Goal: Use online tool/utility

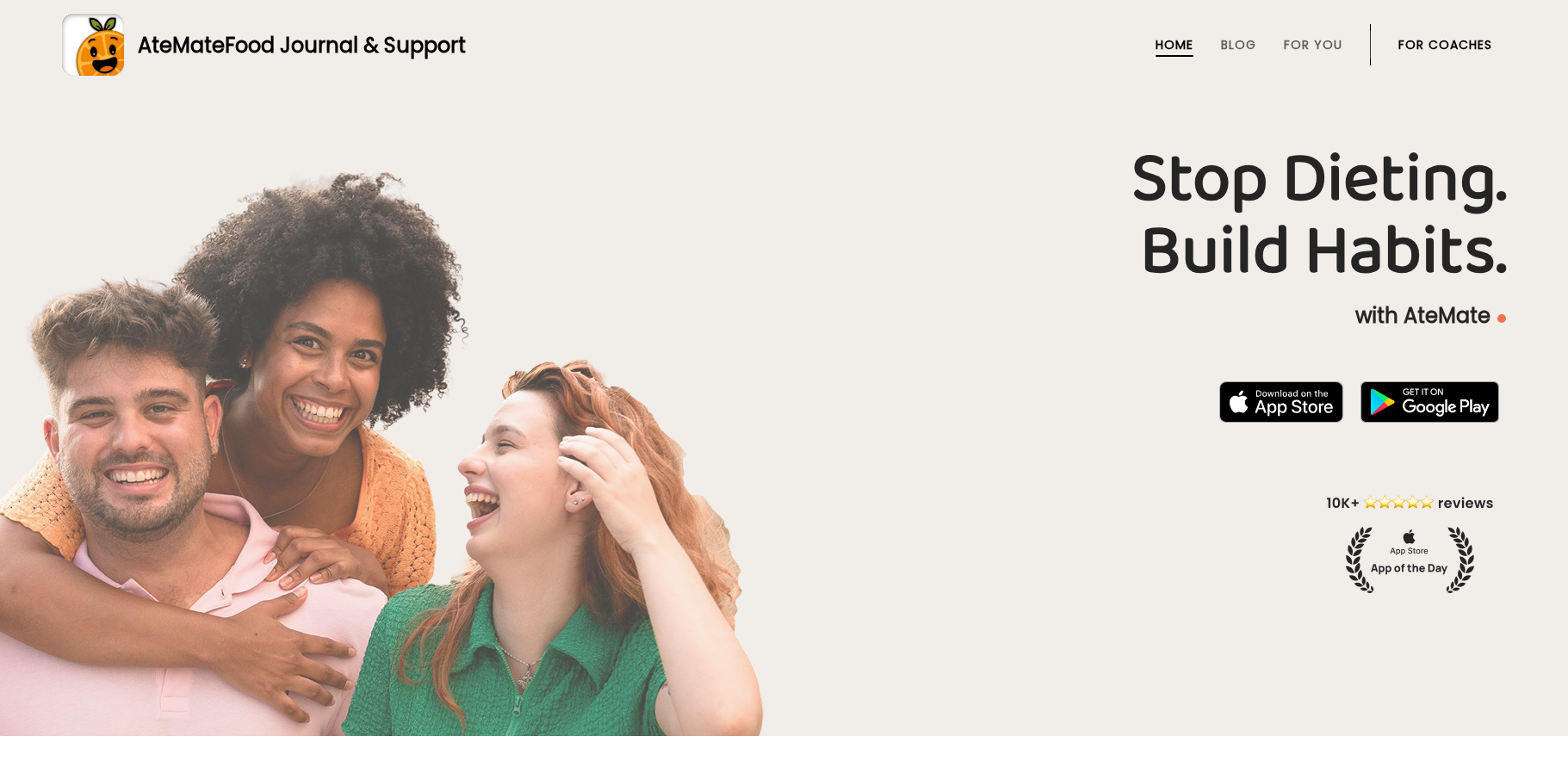
click at [1441, 51] on link "For Coaches" at bounding box center [1445, 44] width 94 height 14
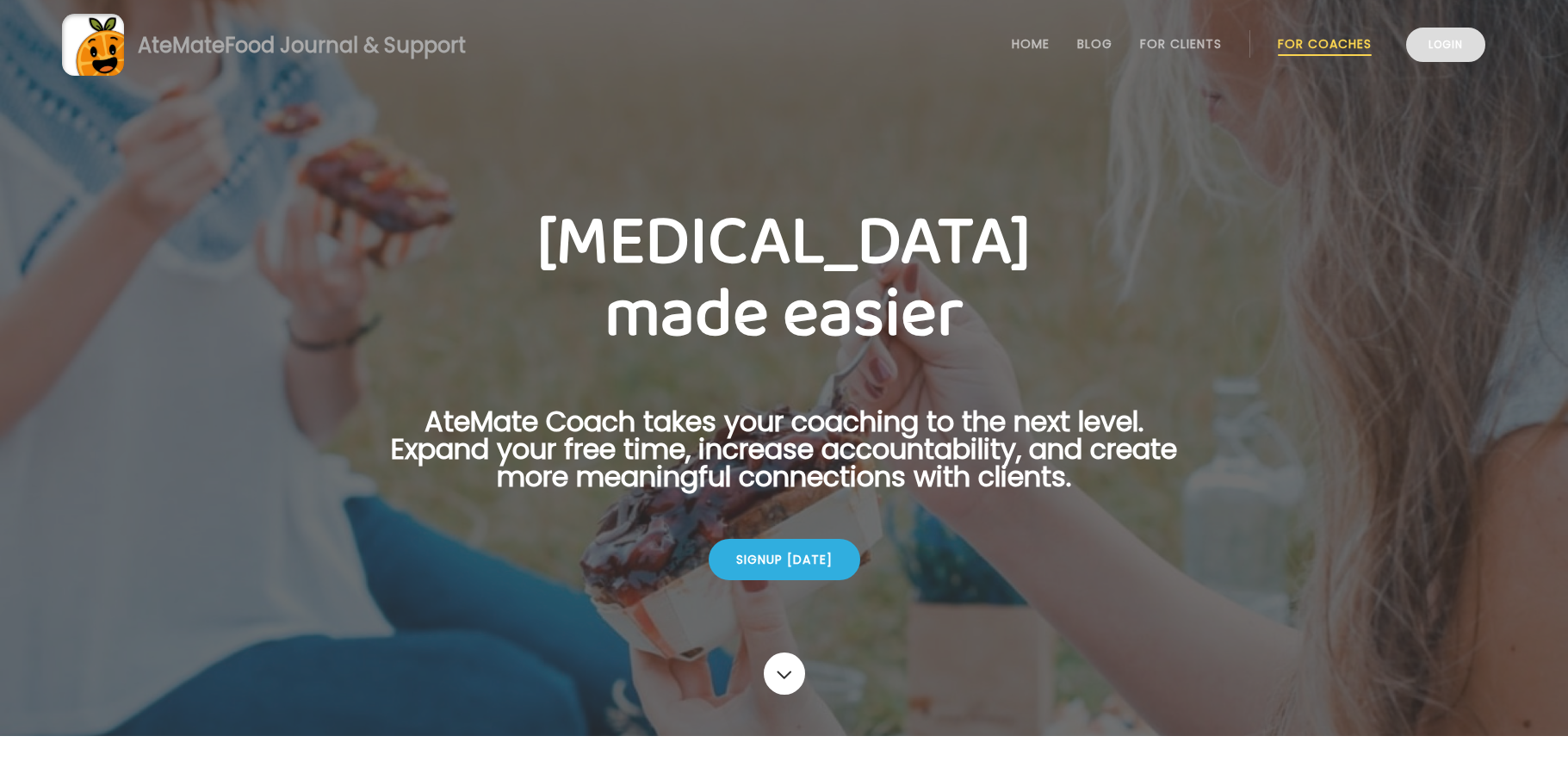
click at [1450, 51] on link "Login" at bounding box center [1446, 44] width 79 height 34
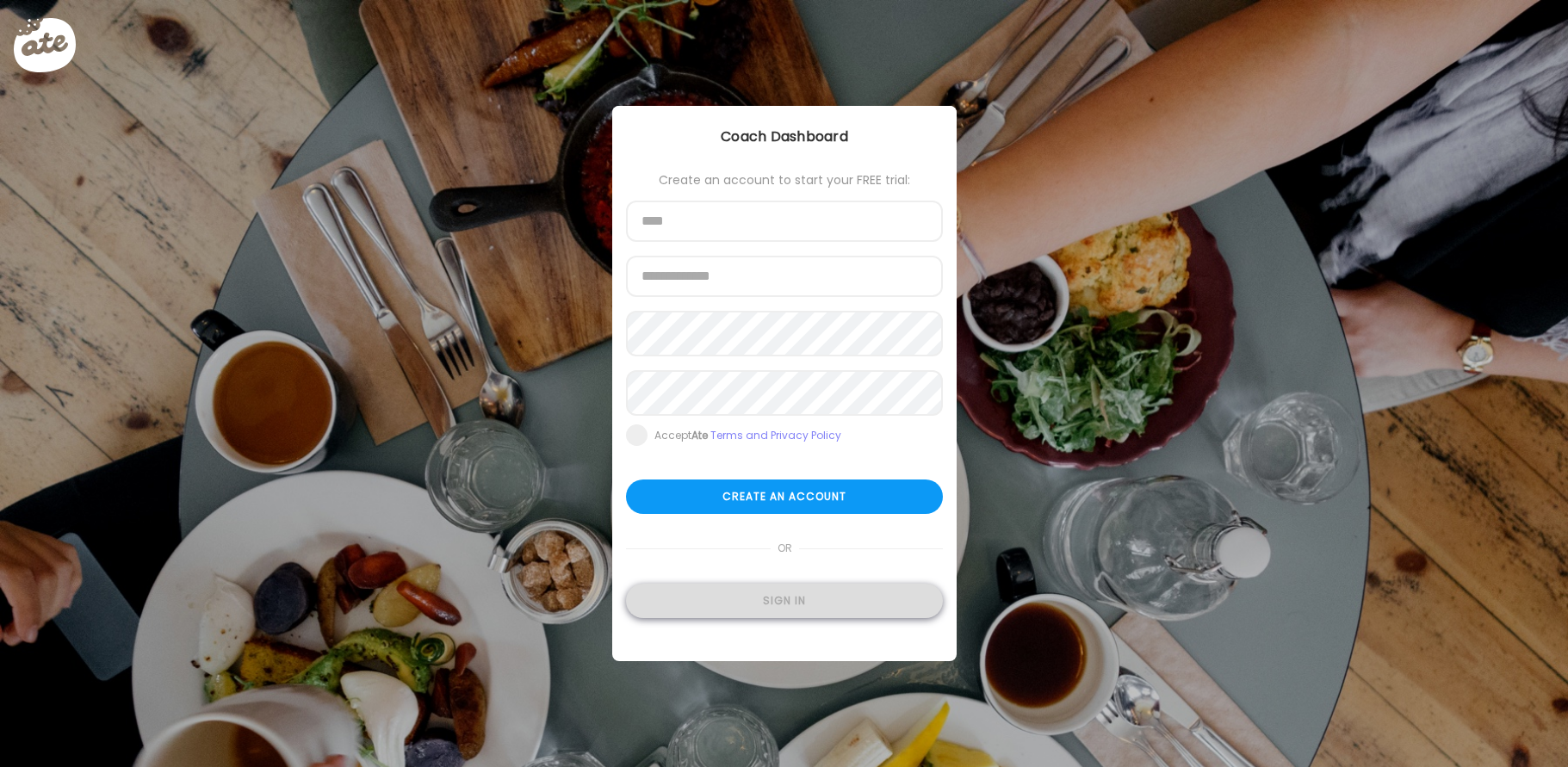
click at [698, 612] on div "Sign in" at bounding box center [784, 601] width 317 height 34
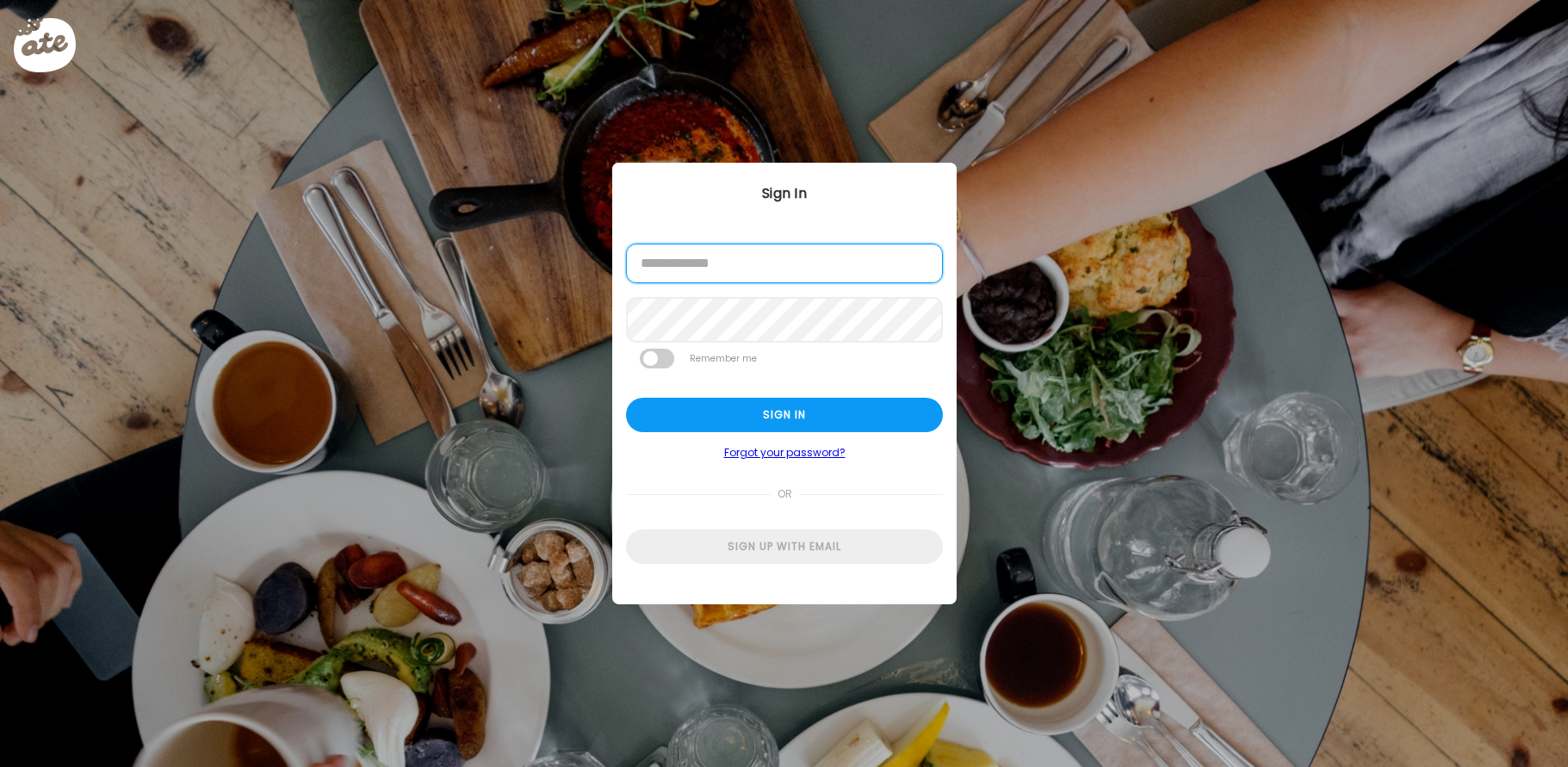
type input "**********"
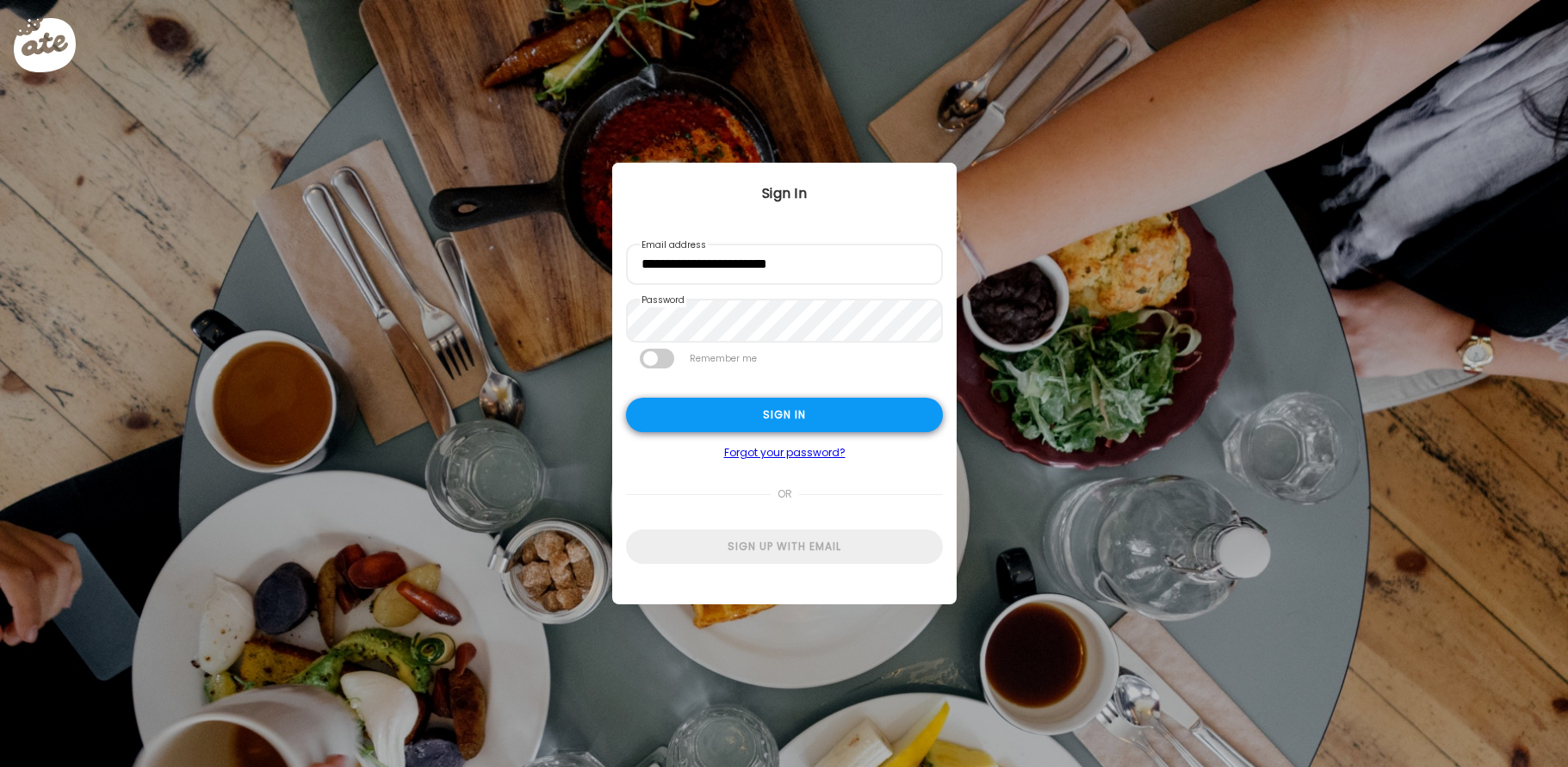
click at [739, 407] on div "Sign in" at bounding box center [784, 415] width 317 height 34
type input "**********"
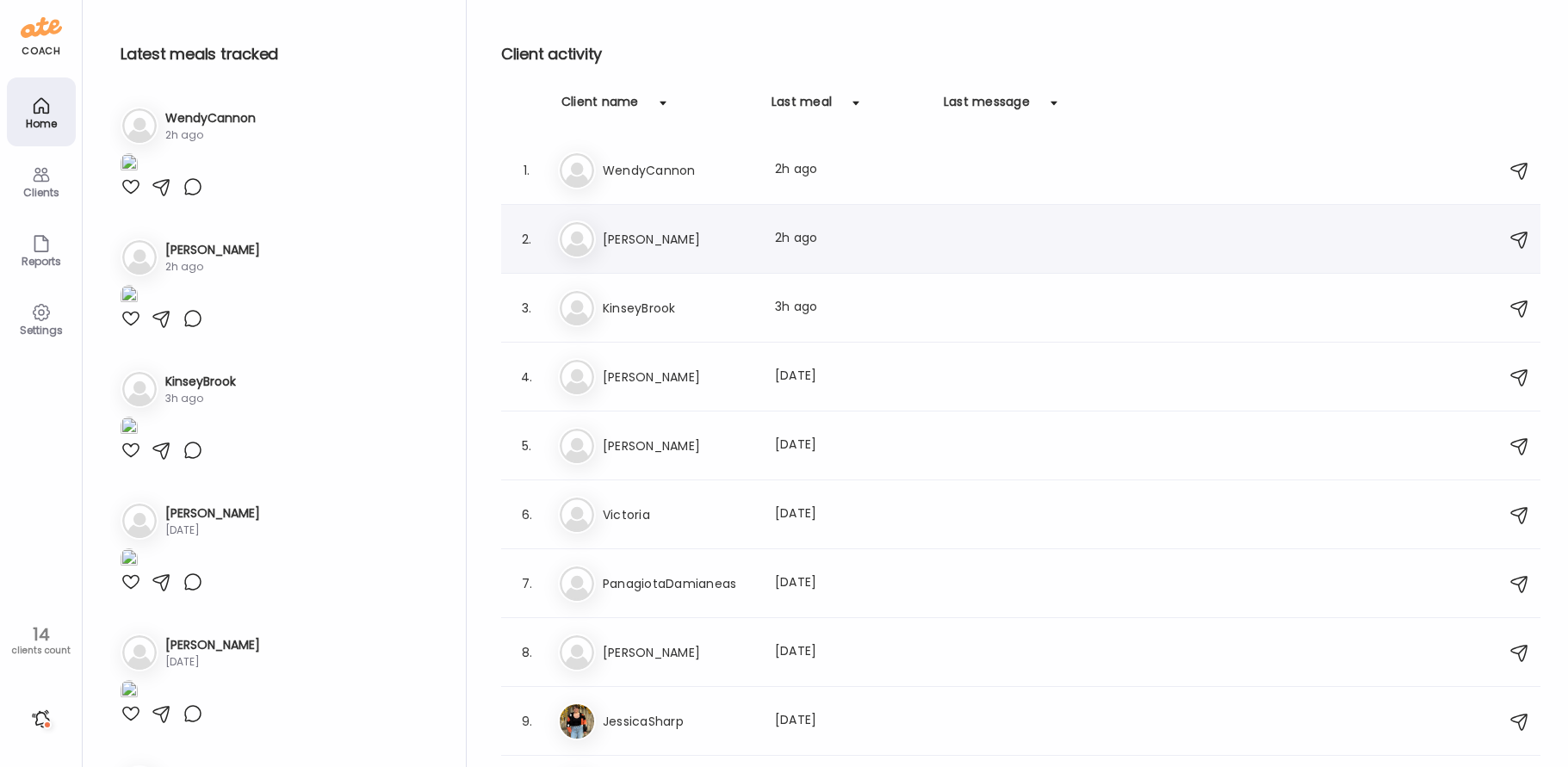
click at [684, 251] on div "Ri [PERSON_NAME] Last meal: 2h ago" at bounding box center [1024, 239] width 931 height 37
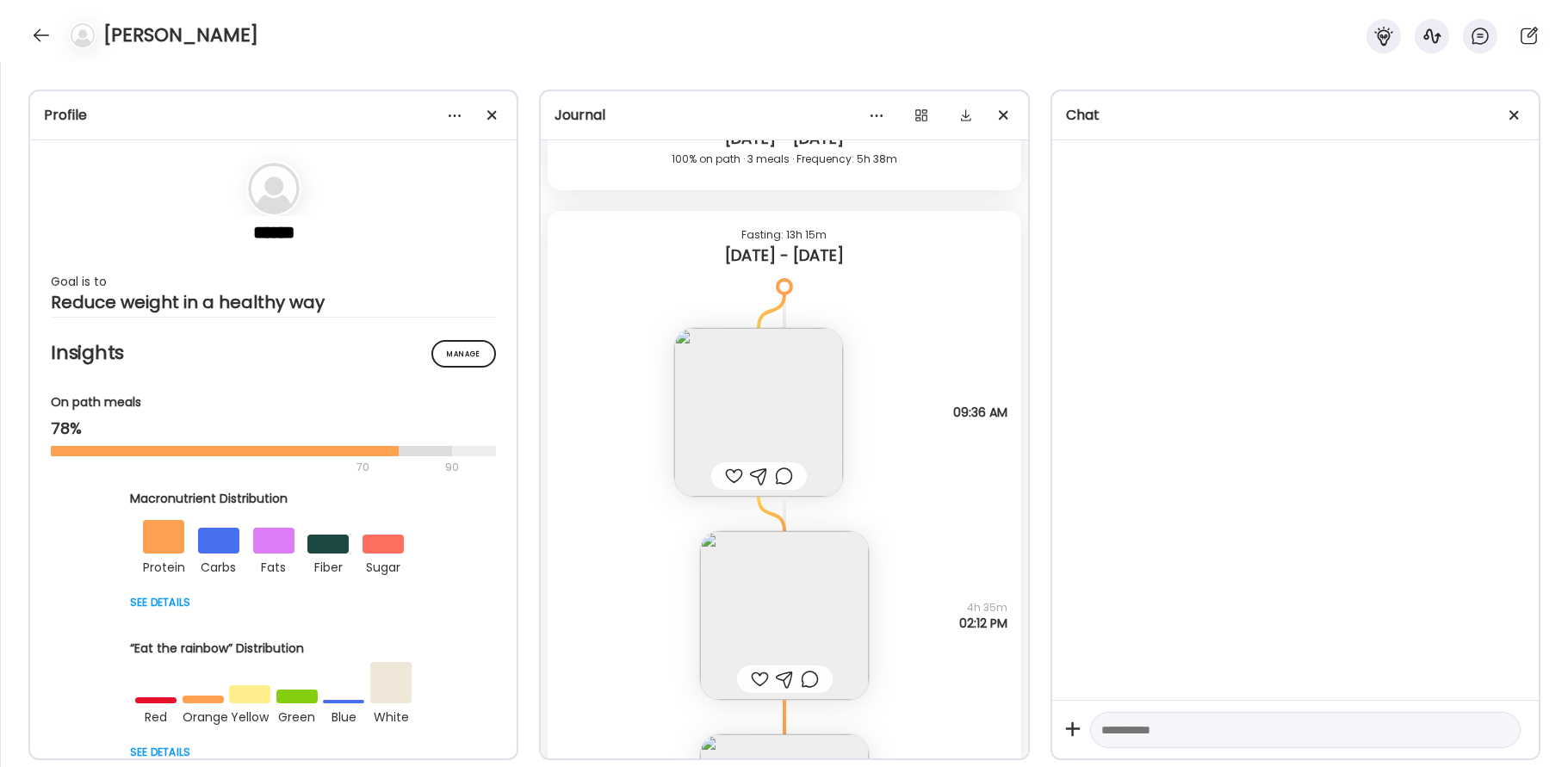
scroll to position [29354, 0]
click at [769, 406] on img at bounding box center [758, 415] width 168 height 168
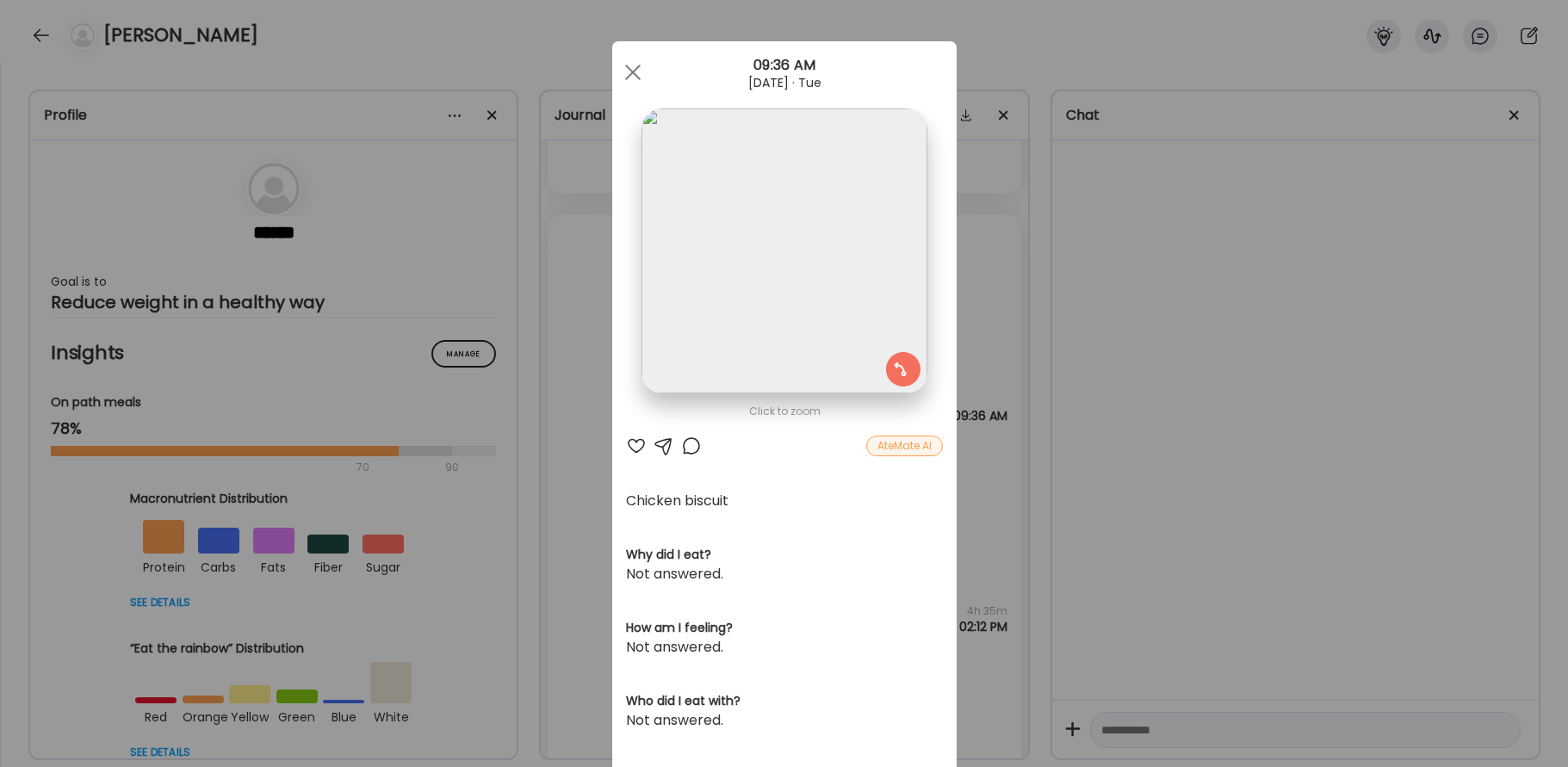
click at [637, 444] on div at bounding box center [636, 446] width 21 height 21
click at [680, 443] on div "AteMate AI" at bounding box center [784, 446] width 317 height 21
click at [692, 451] on div at bounding box center [691, 446] width 21 height 21
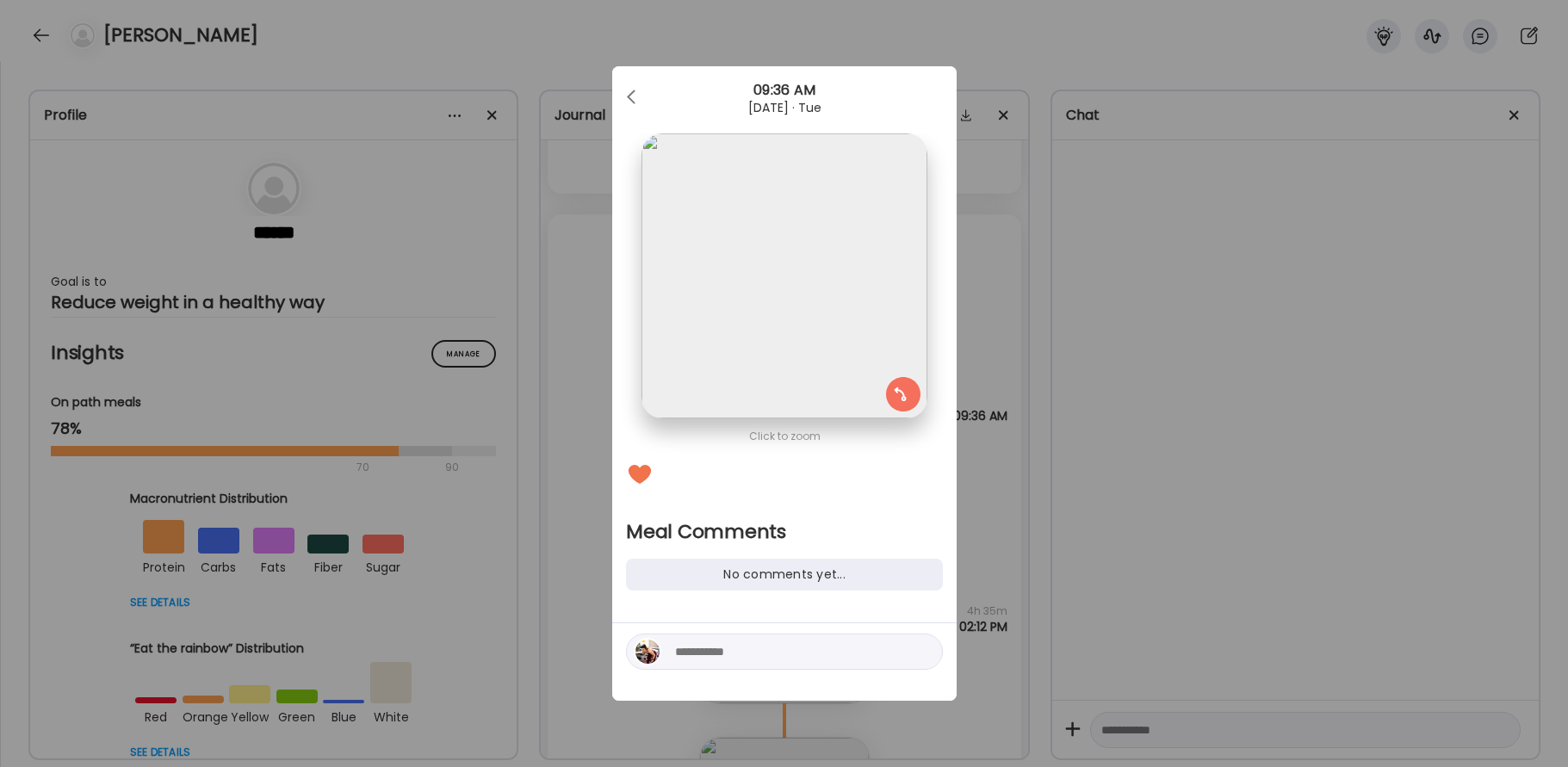
click at [720, 642] on textarea at bounding box center [791, 652] width 232 height 21
type textarea "**********"
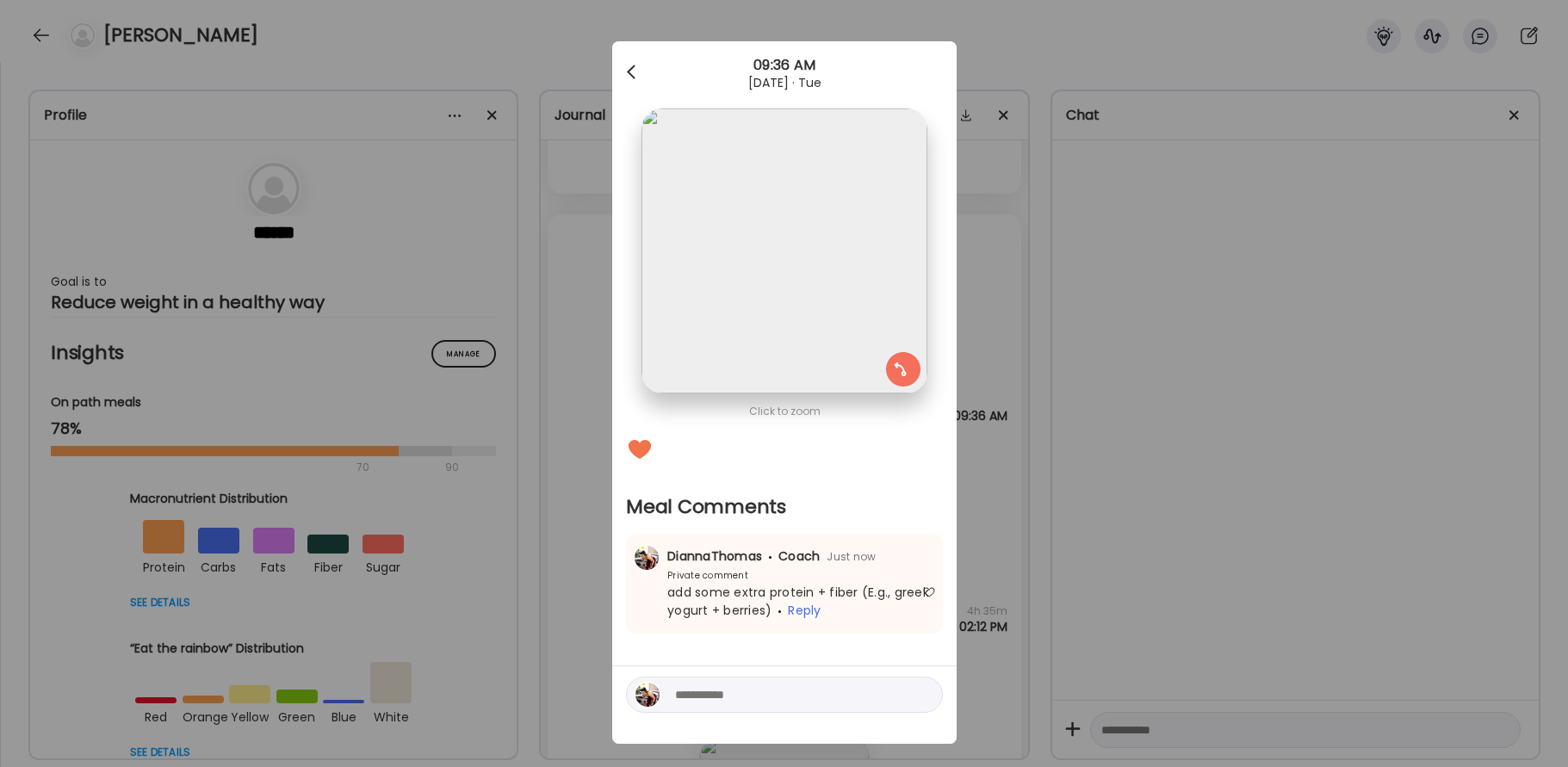
click at [626, 77] on div at bounding box center [633, 72] width 34 height 34
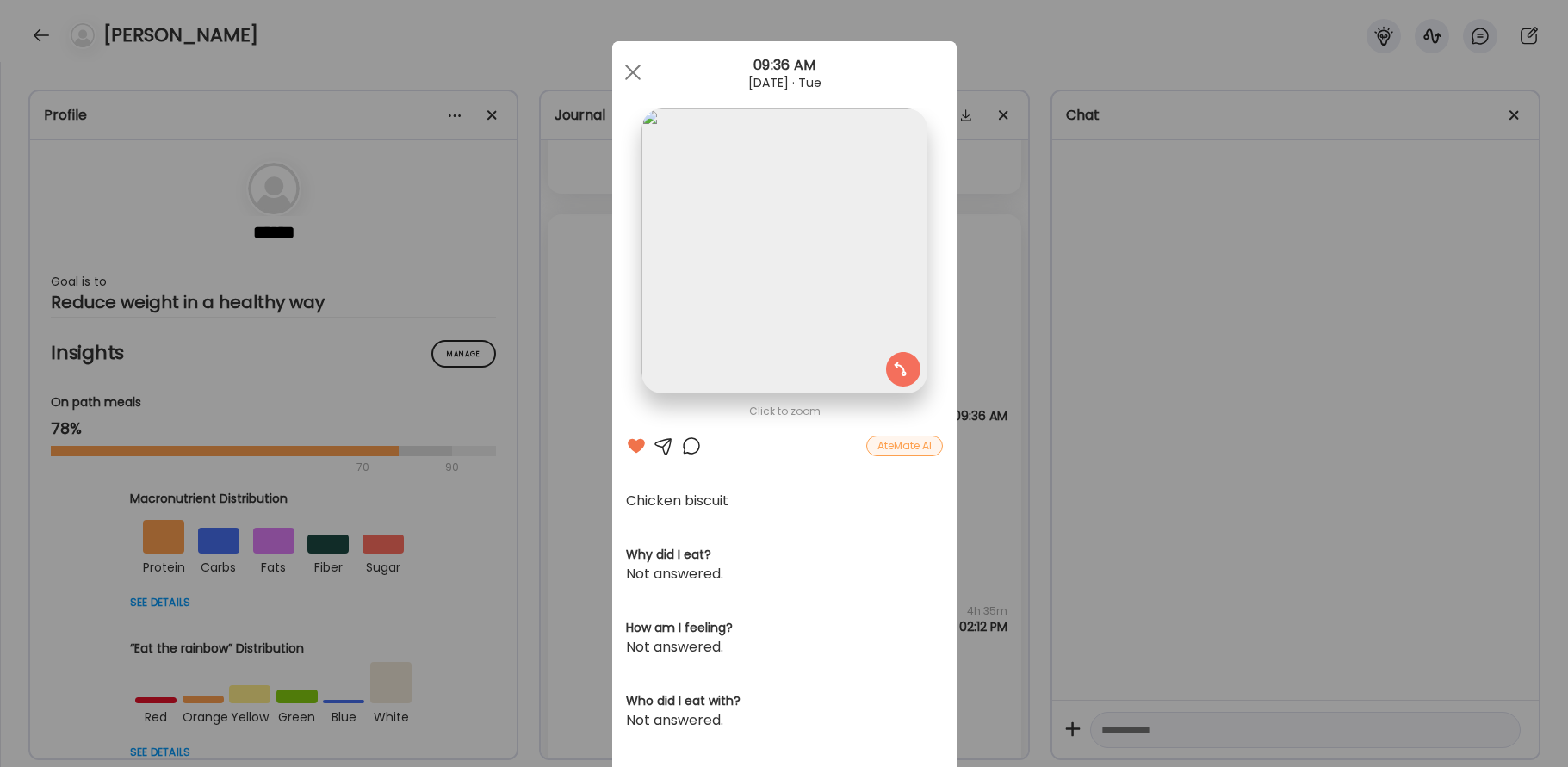
click at [630, 77] on div at bounding box center [633, 72] width 34 height 34
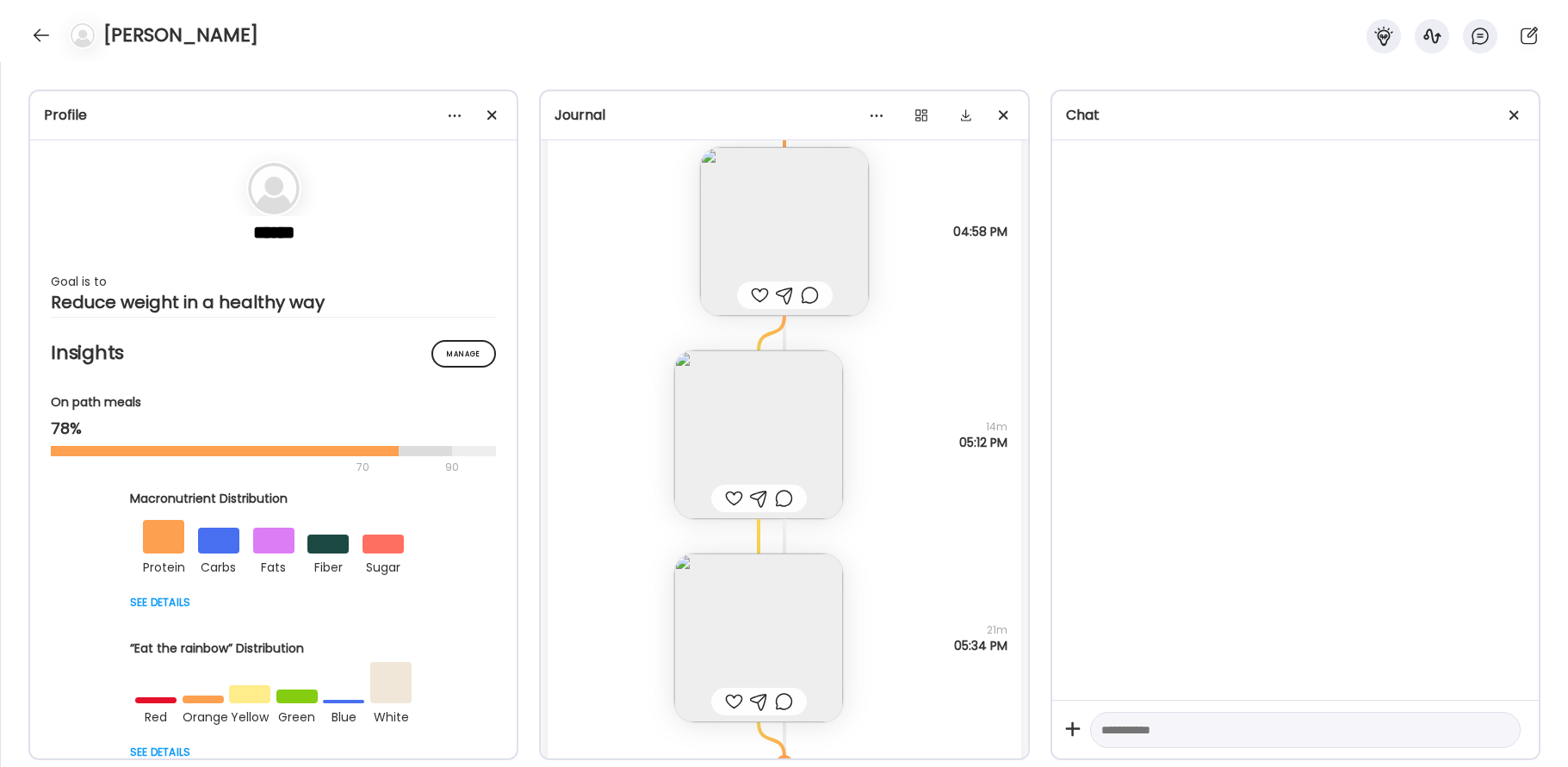
scroll to position [31606, 0]
click at [785, 426] on img at bounding box center [758, 433] width 168 height 168
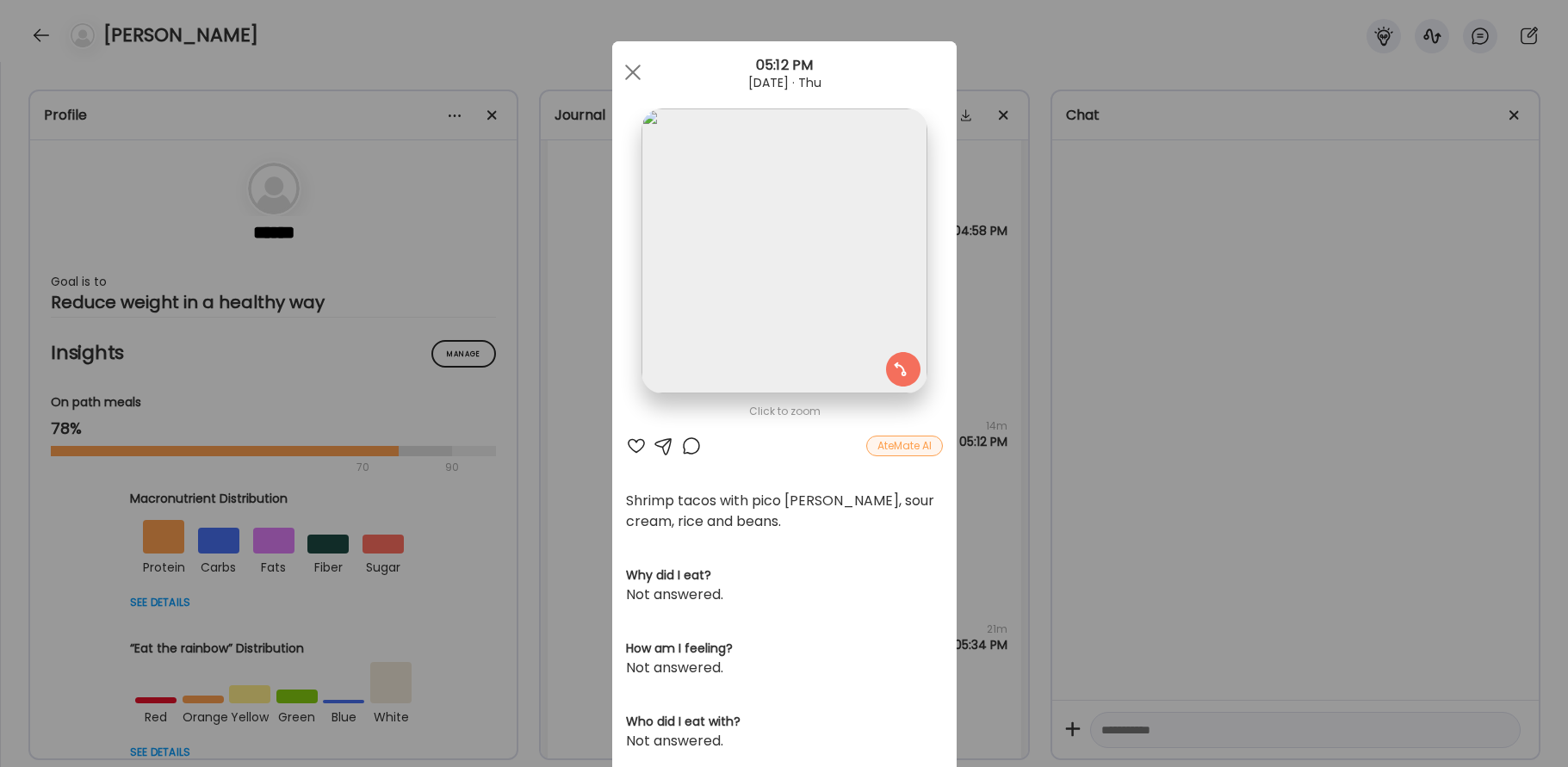
click at [634, 445] on div at bounding box center [636, 446] width 21 height 21
click at [688, 443] on div at bounding box center [691, 446] width 21 height 21
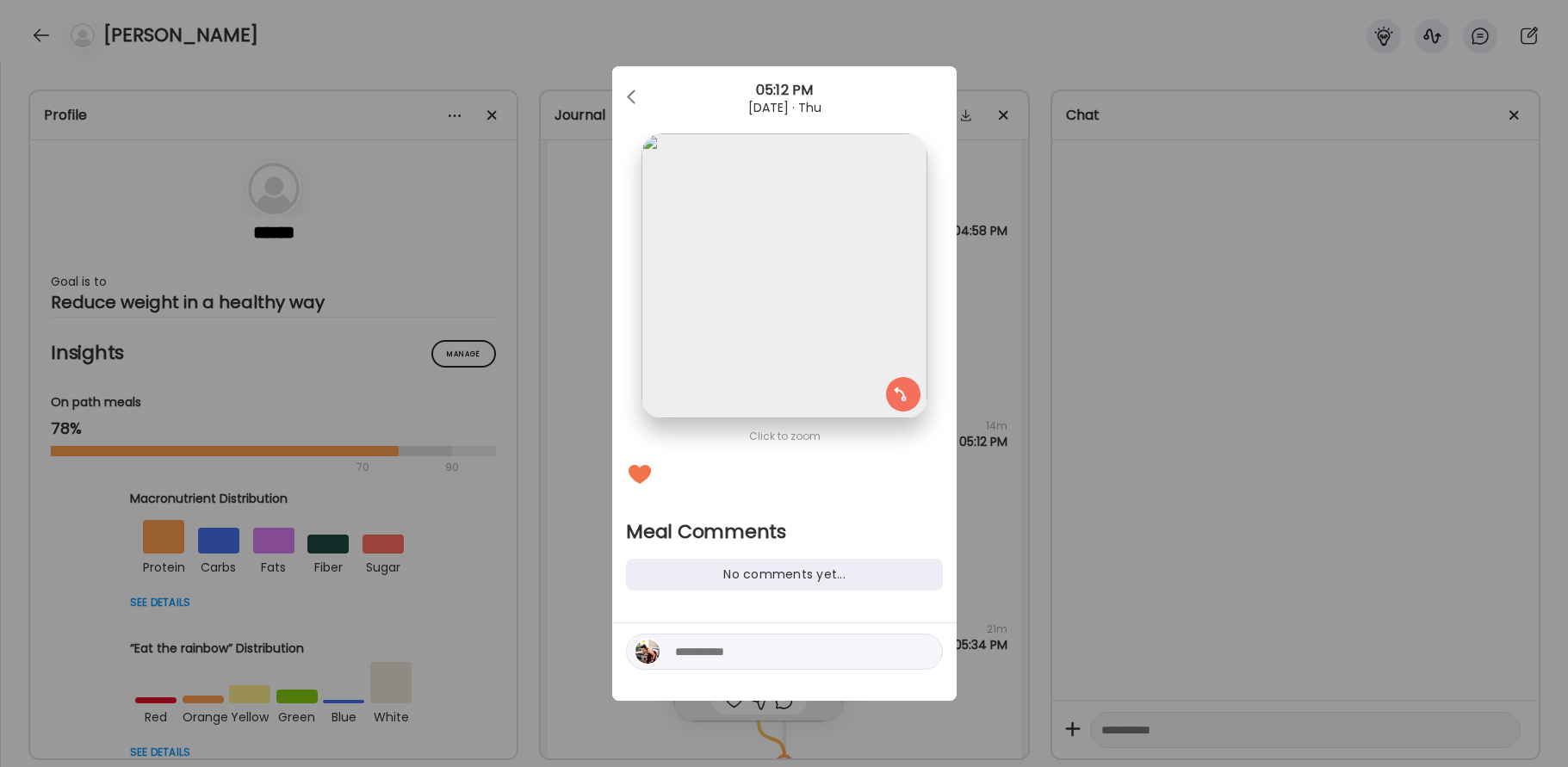
click at [793, 659] on textarea at bounding box center [791, 652] width 232 height 21
type textarea "**********"
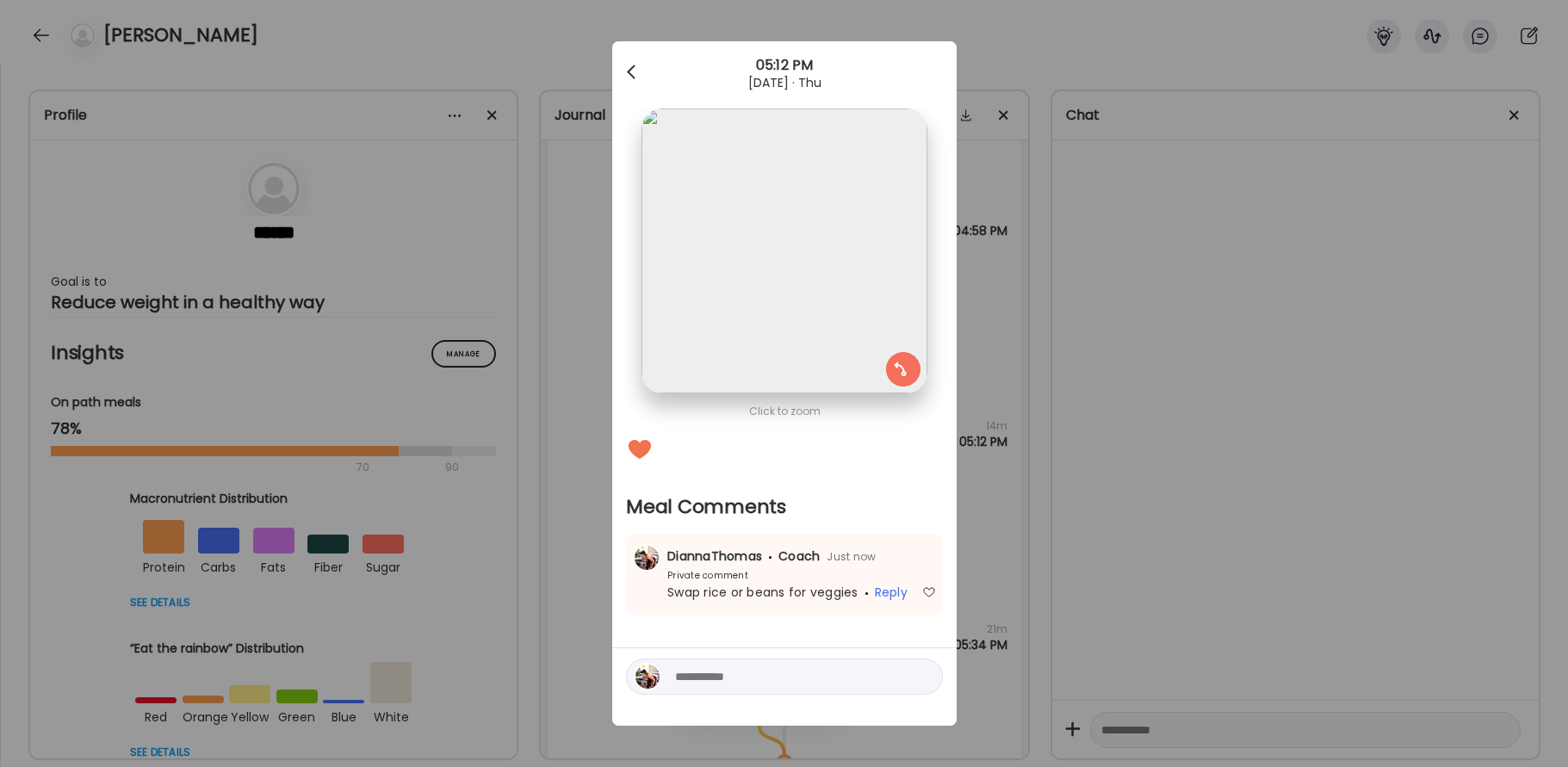
click at [632, 66] on div at bounding box center [633, 72] width 34 height 34
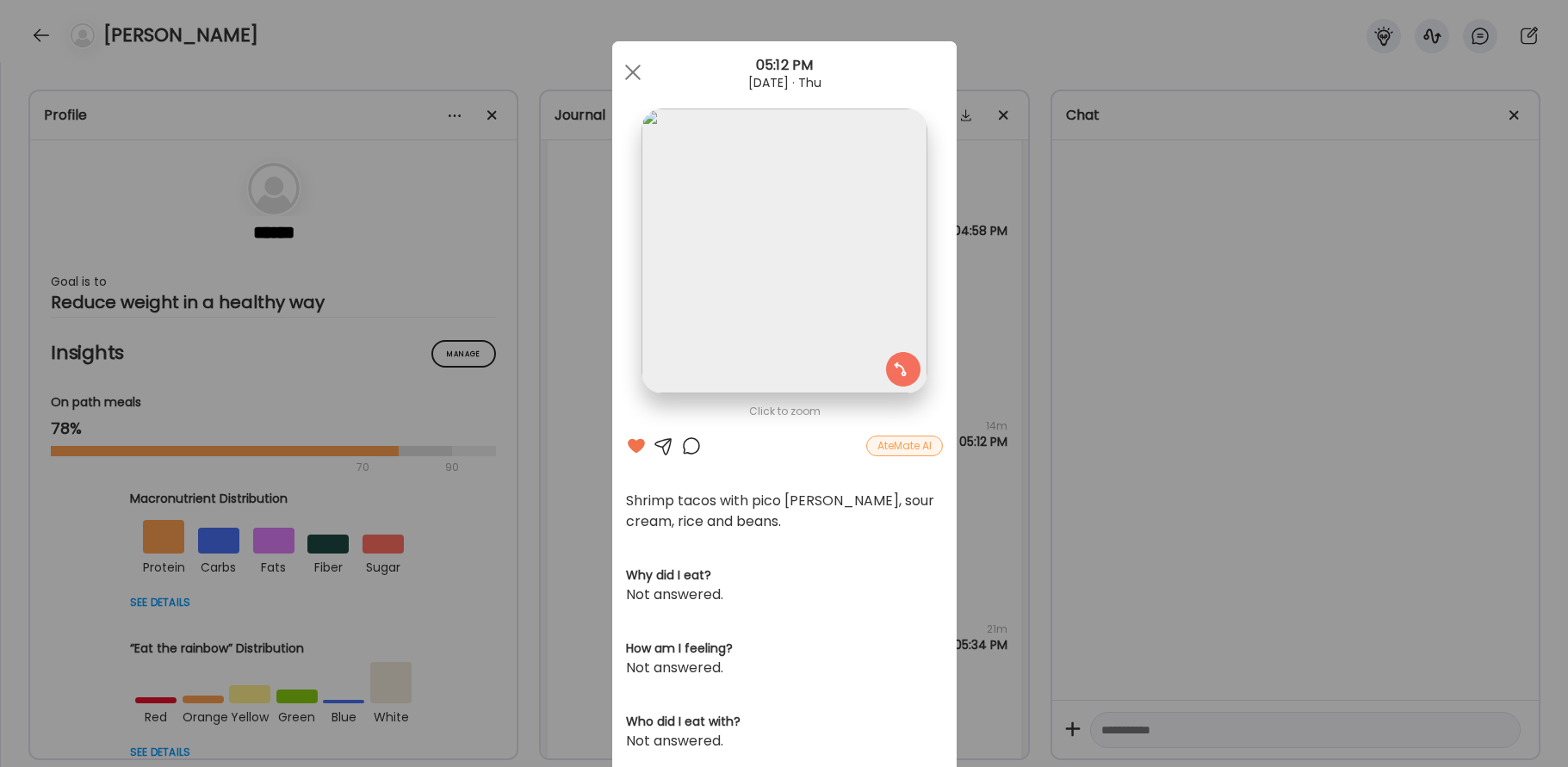
click at [632, 66] on div at bounding box center [633, 72] width 34 height 34
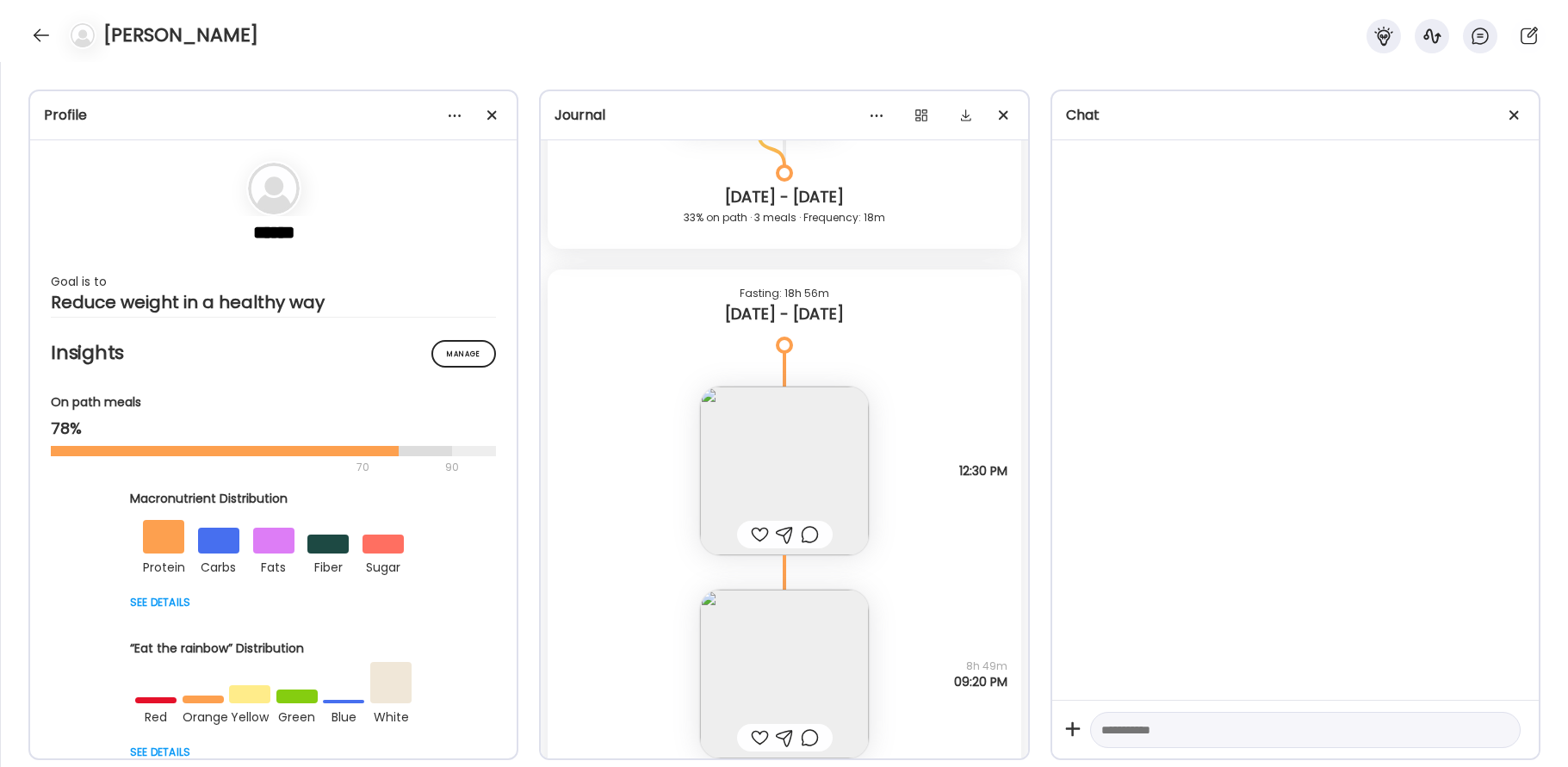
scroll to position [32208, 0]
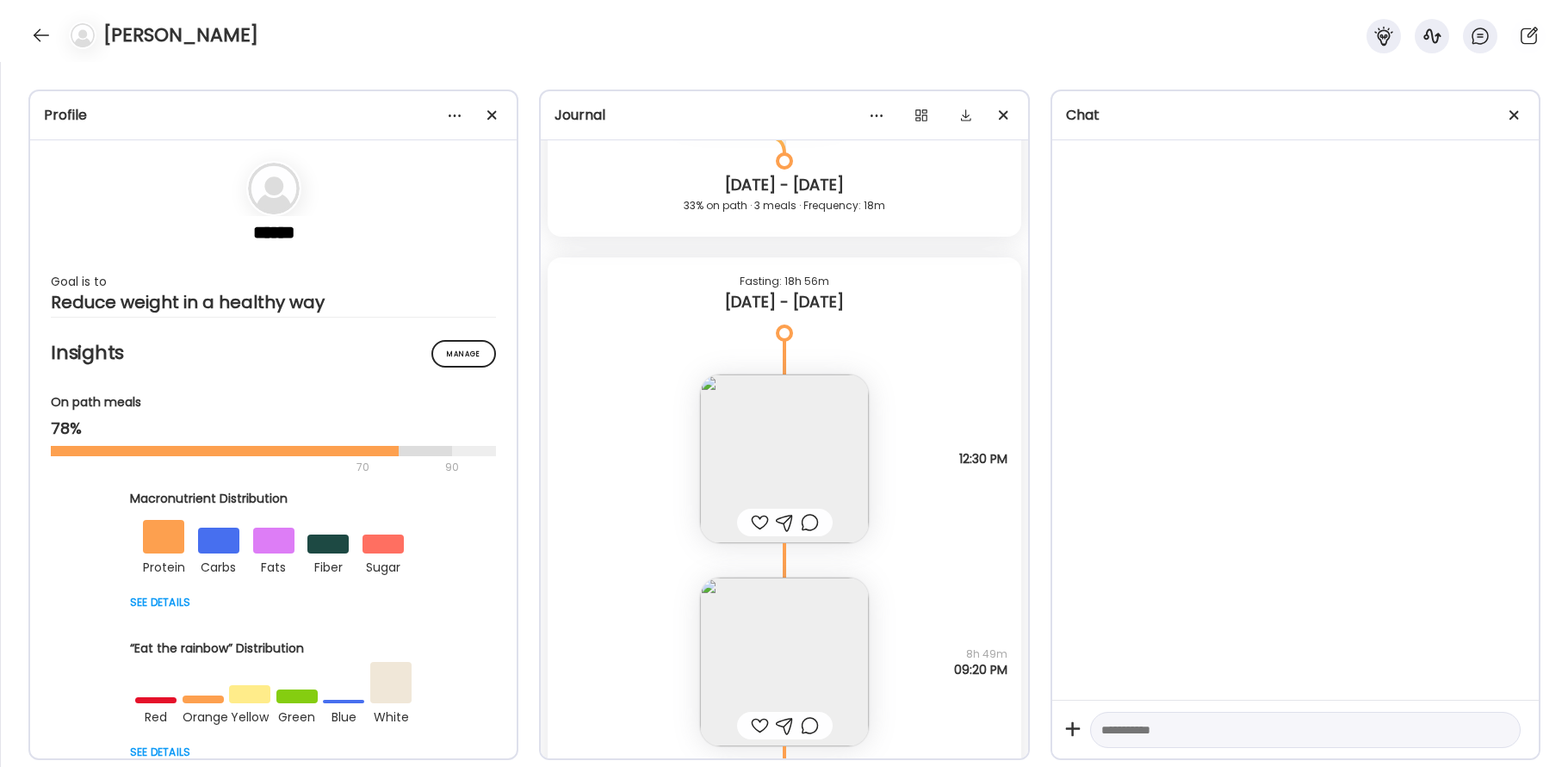
click at [794, 468] on img at bounding box center [784, 459] width 168 height 168
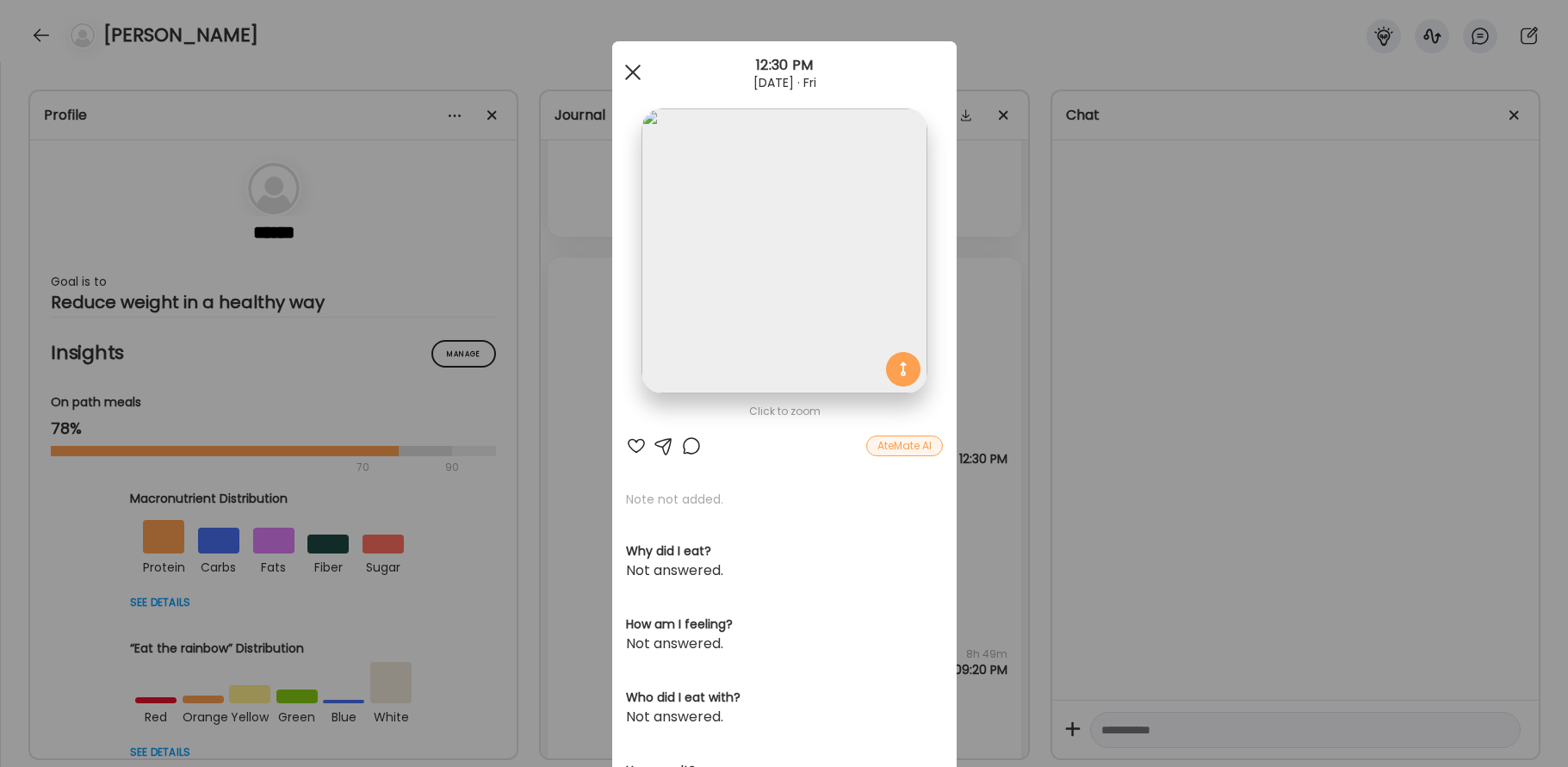
click at [636, 88] on div at bounding box center [633, 72] width 34 height 34
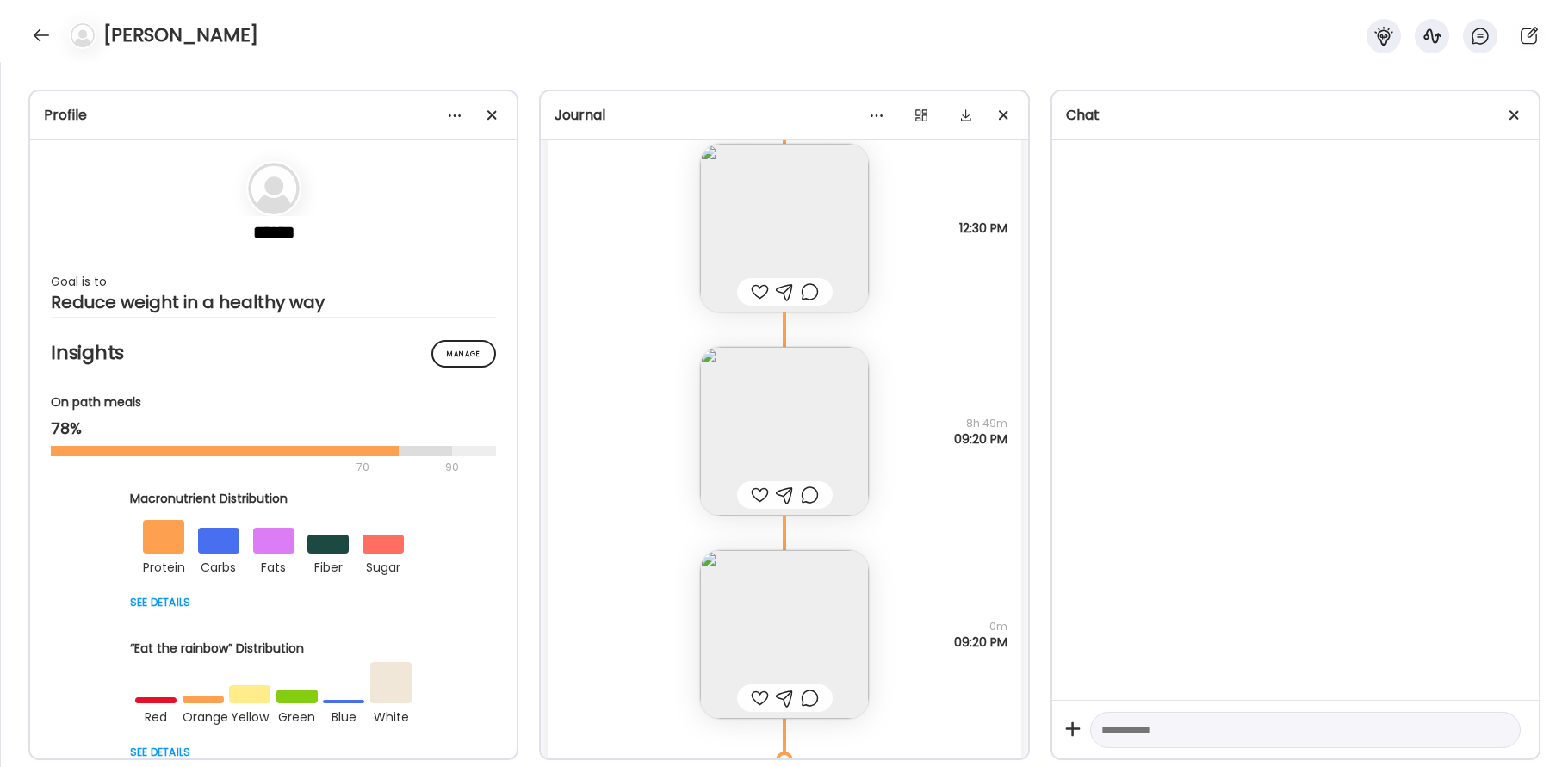
scroll to position [32438, 0]
click at [805, 240] on img at bounding box center [784, 228] width 168 height 168
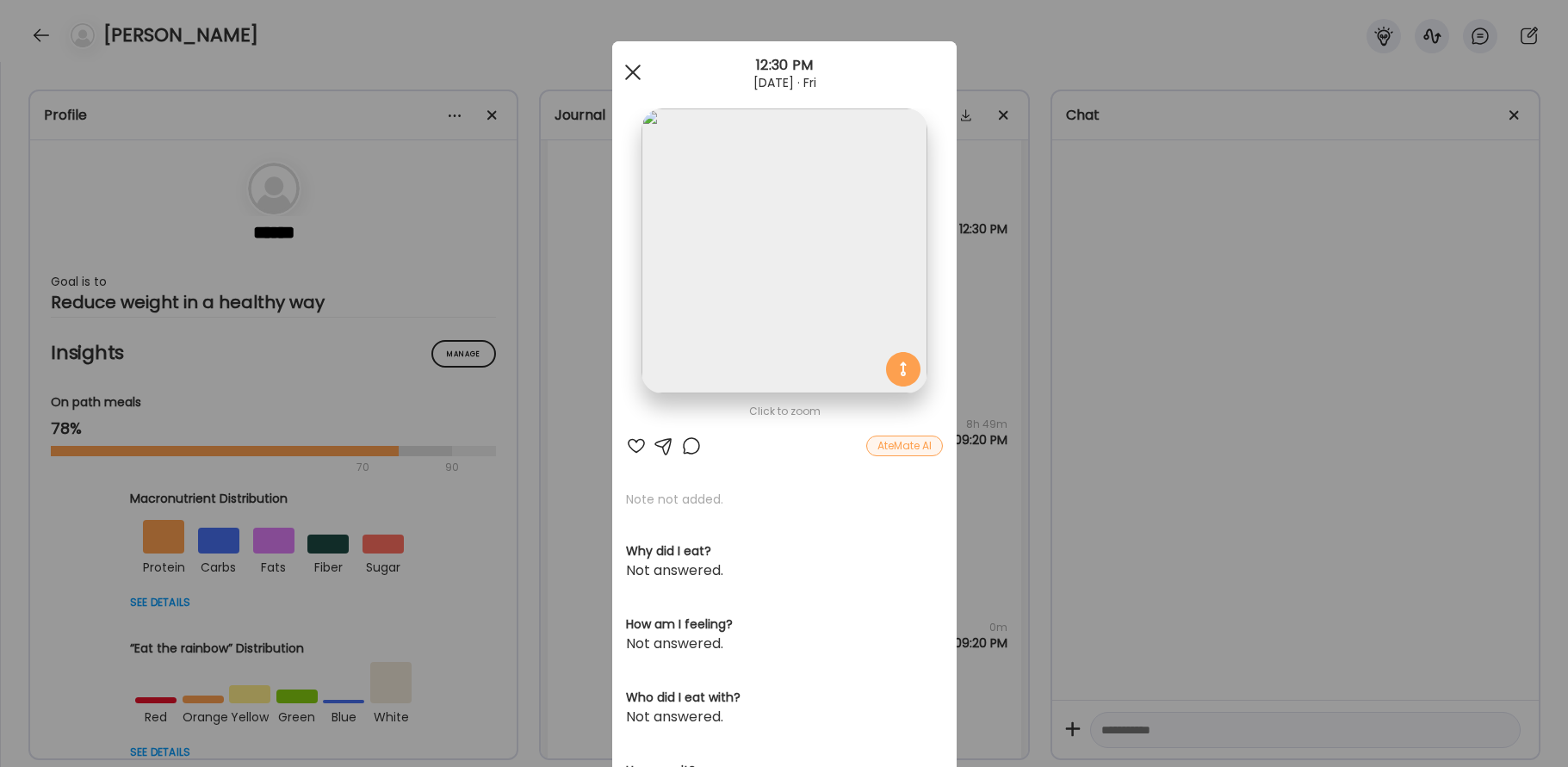
click at [633, 73] on span at bounding box center [632, 73] width 16 height 16
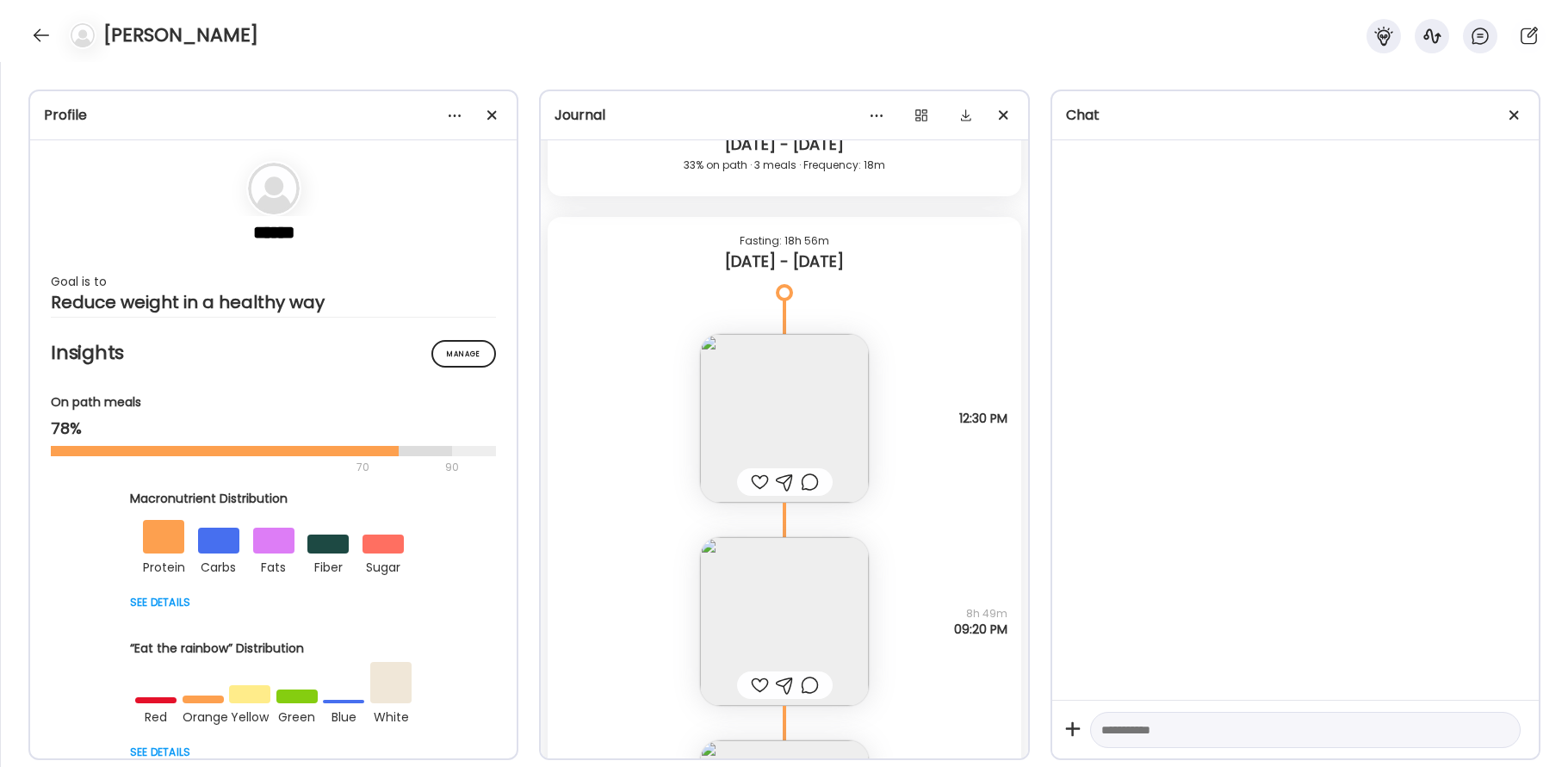
scroll to position [32307, 0]
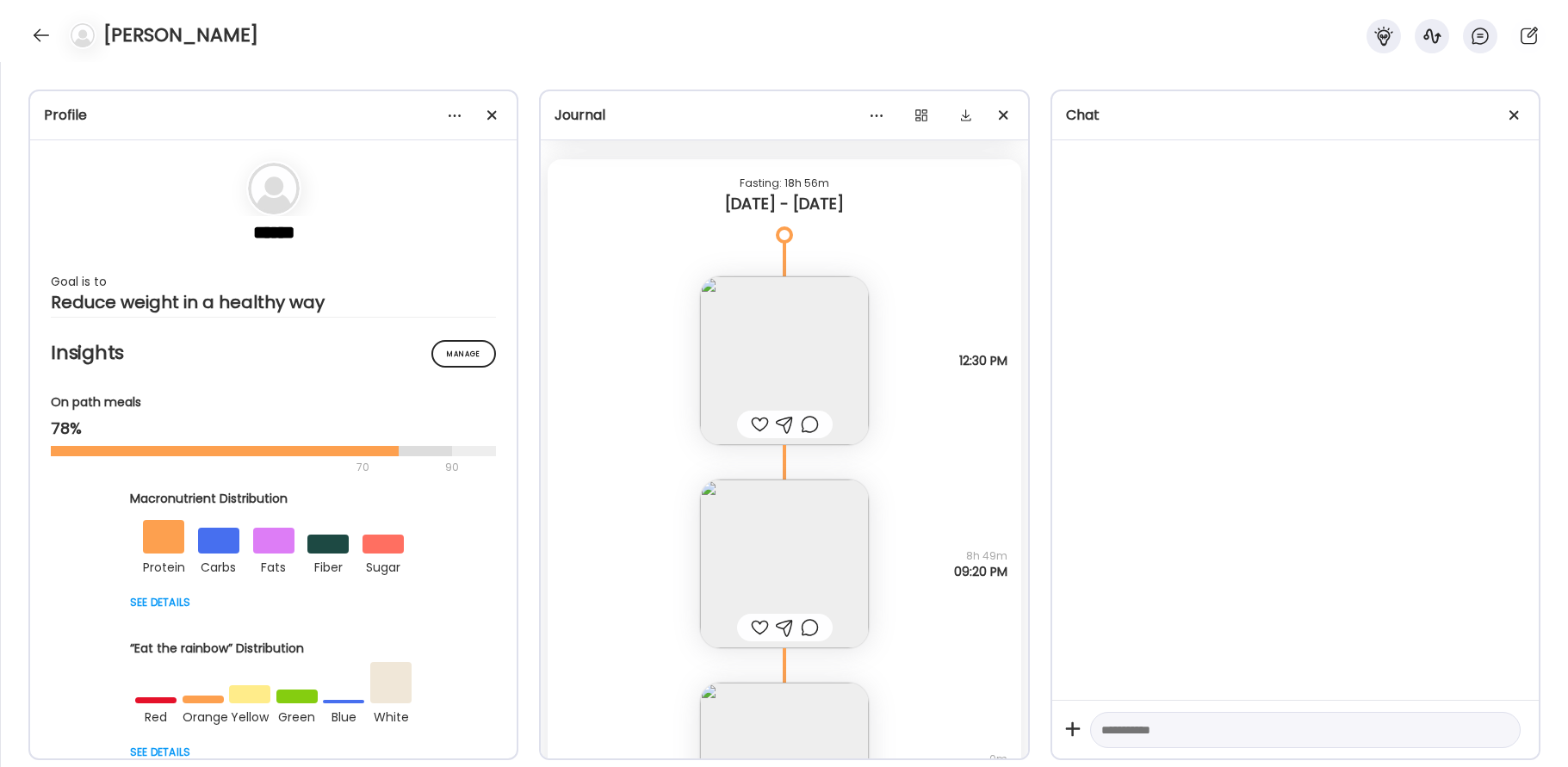
click at [714, 354] on img at bounding box center [784, 360] width 168 height 168
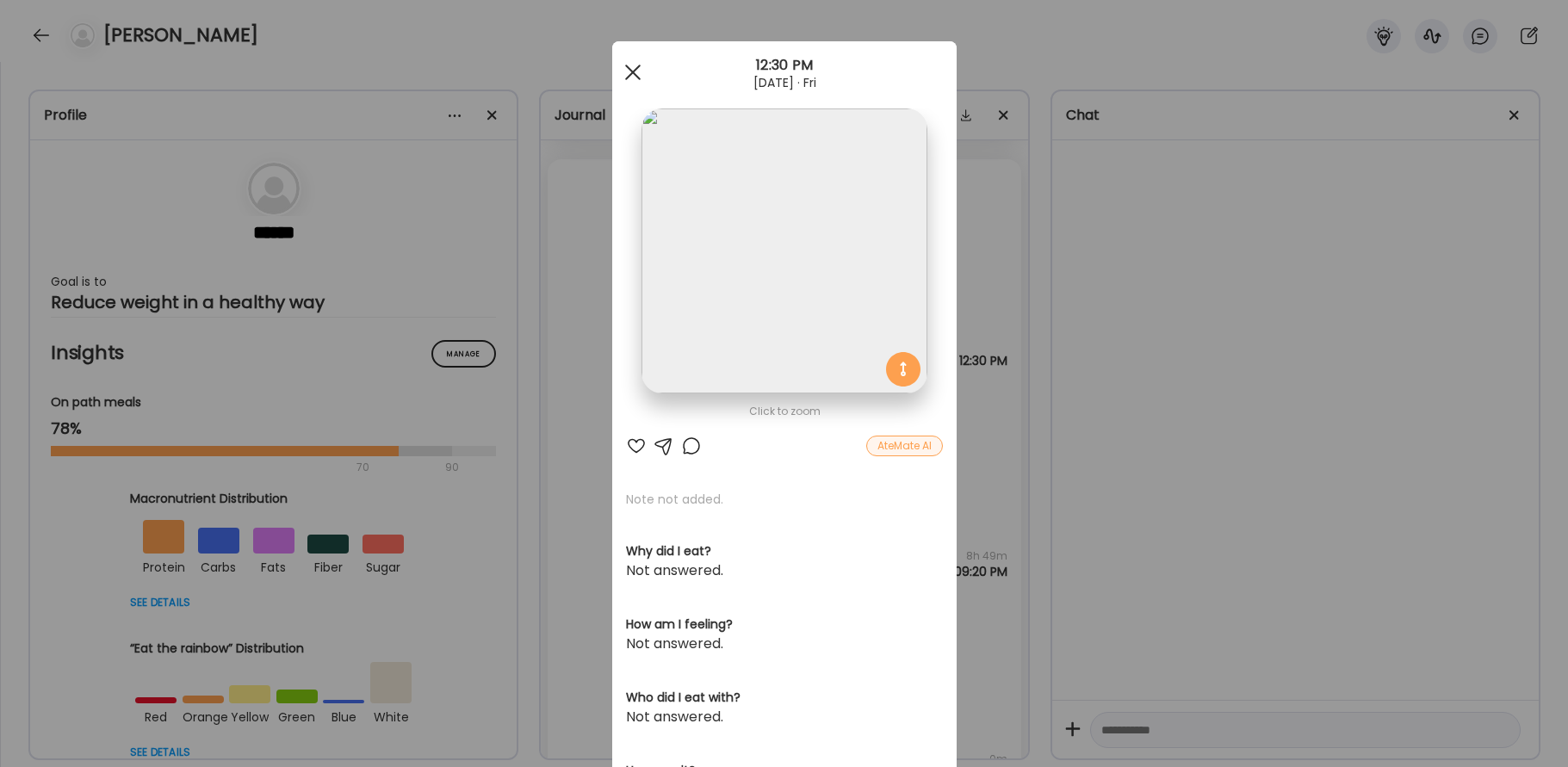
click at [635, 72] on div at bounding box center [633, 72] width 34 height 34
